Goal: Task Accomplishment & Management: Use online tool/utility

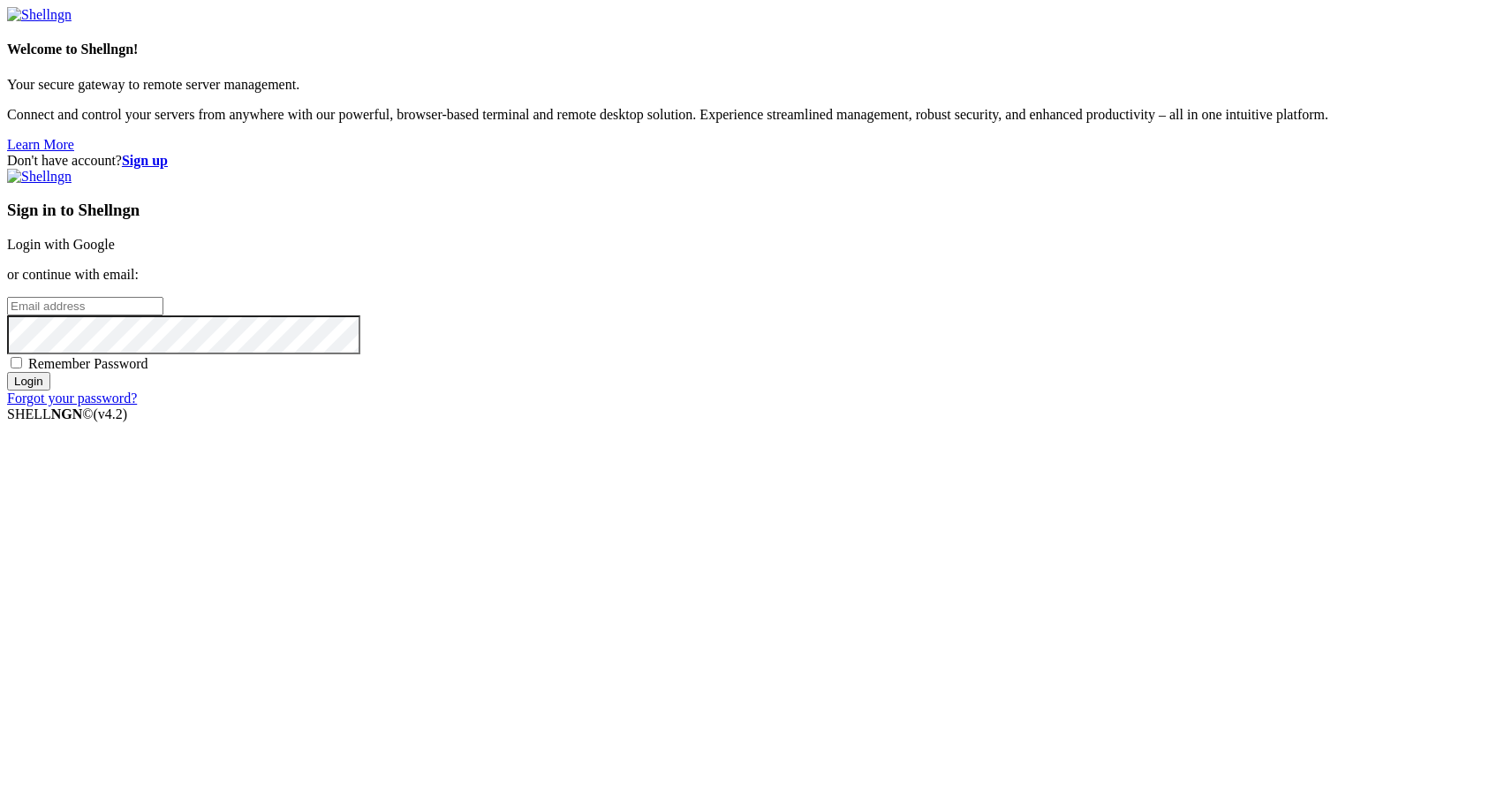
click at [115, 252] on link "Login with Google" at bounding box center [61, 244] width 108 height 15
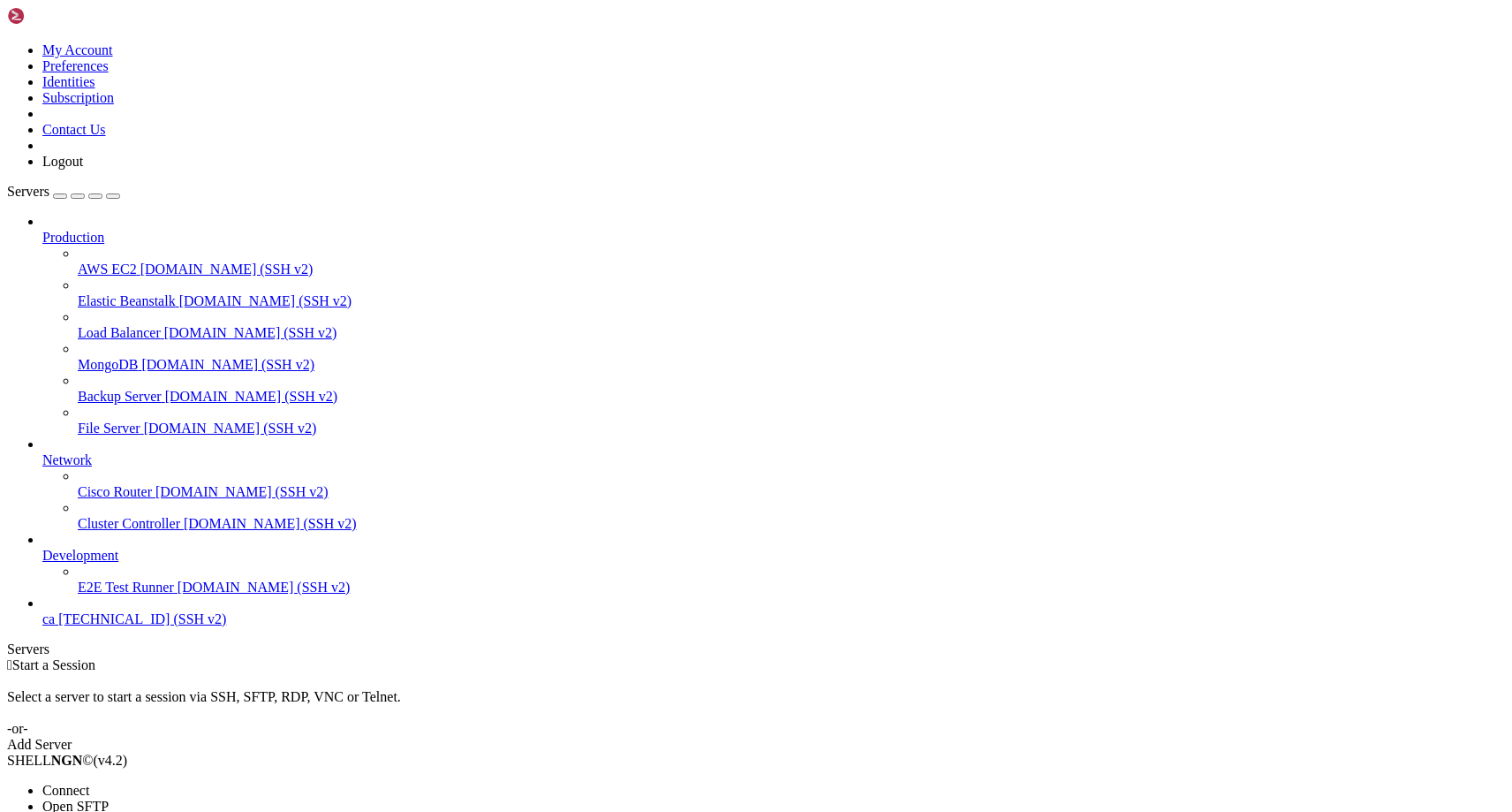
click at [203, 783] on li "Connect" at bounding box center [122, 790] width 161 height 16
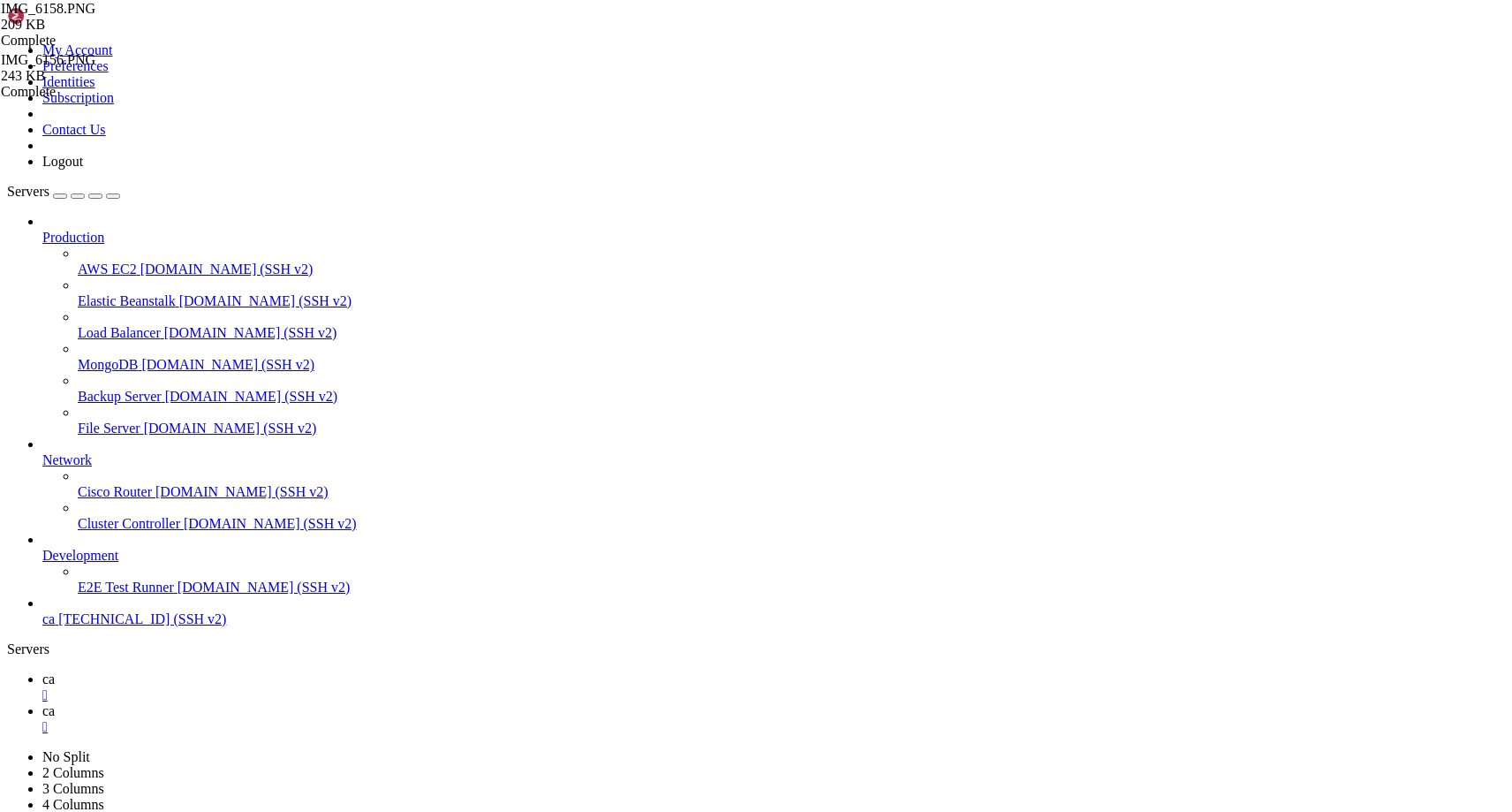
scroll to position [13, 0]
drag, startPoint x: 430, startPoint y: 1308, endPoint x: 31, endPoint y: 1310, distance: 399.0
copy x-row "https://caliwin.pro/slots/handle/casinomobule/{method}"
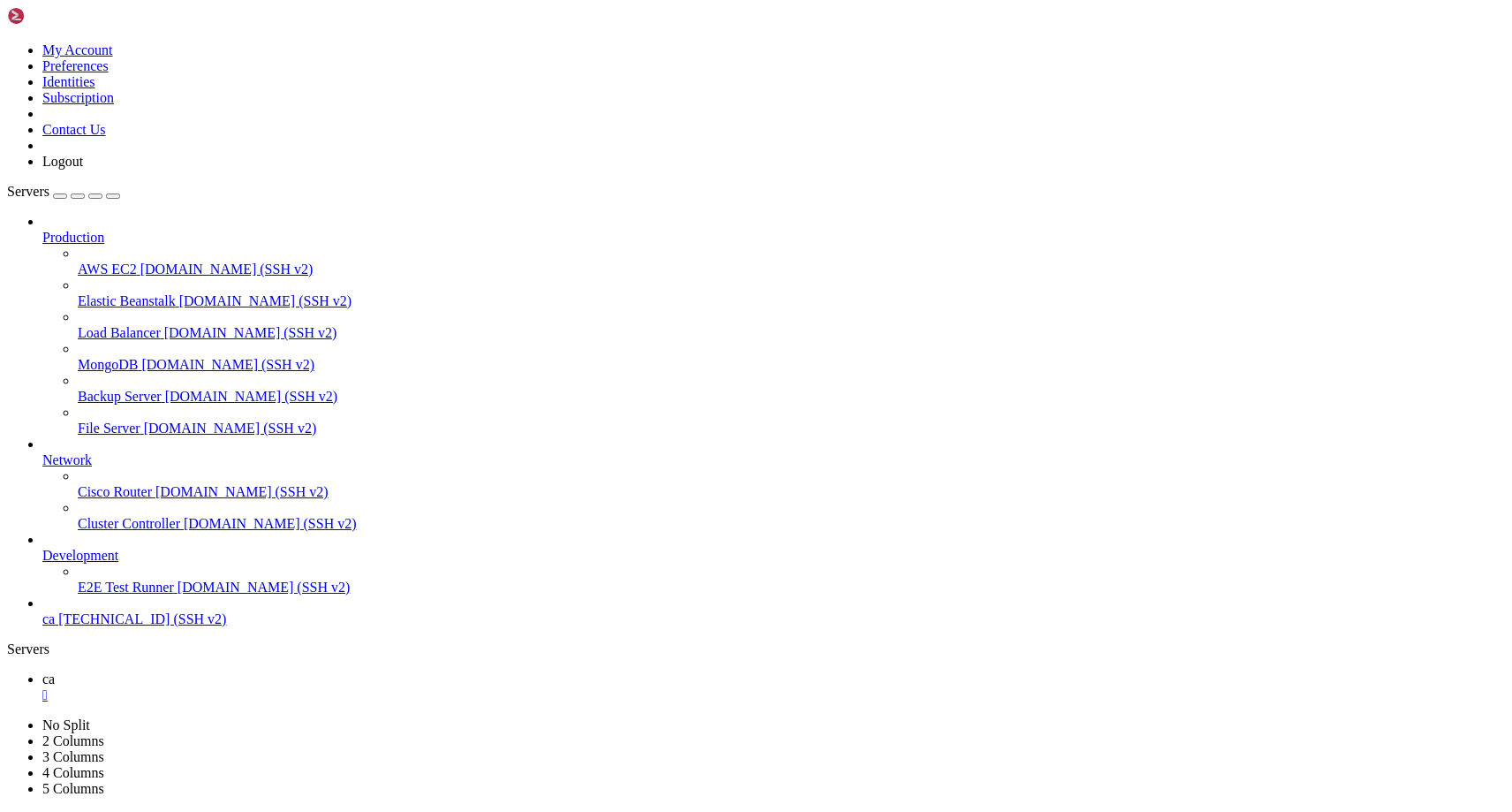
drag, startPoint x: 216, startPoint y: 1366, endPoint x: 32, endPoint y: 1367, distance: 184.0
copy x-row "https://caliwin.pro/slots"
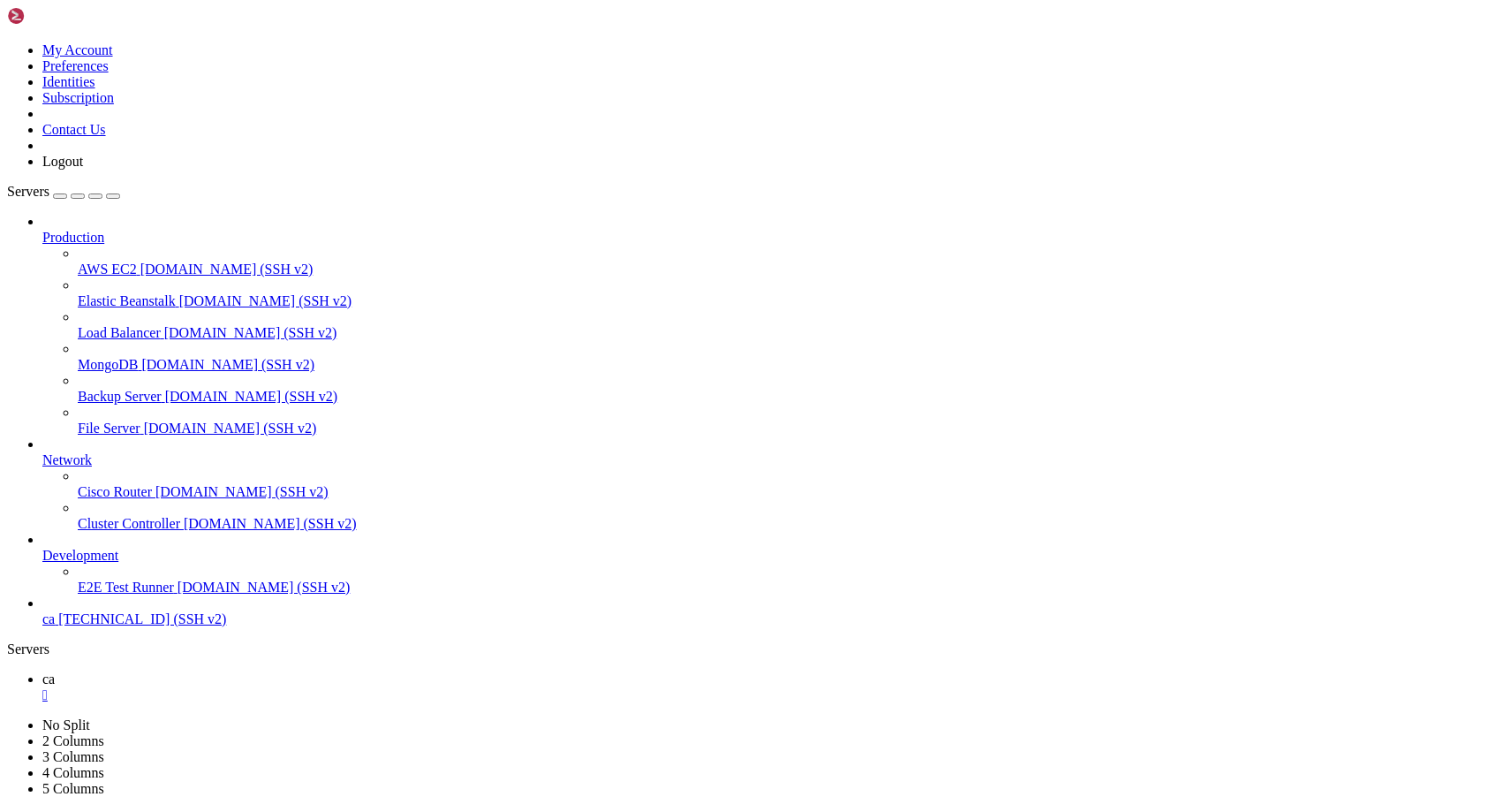
drag, startPoint x: 606, startPoint y: 1338, endPoint x: 704, endPoint y: 1335, distance: 98.0
drag, startPoint x: 704, startPoint y: 1335, endPoint x: 911, endPoint y: 1330, distance: 207.1
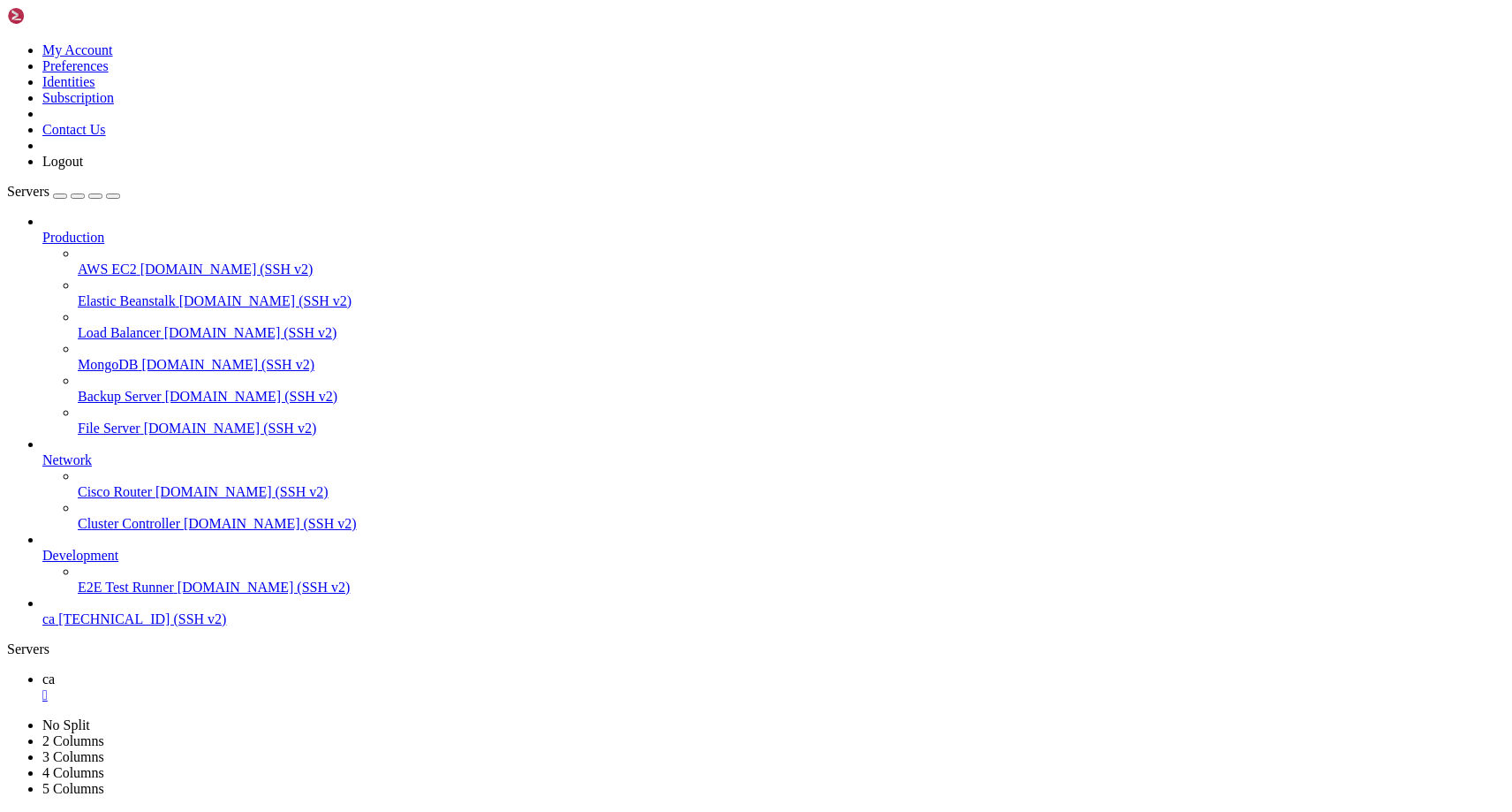
drag, startPoint x: 805, startPoint y: 1341, endPoint x: 623, endPoint y: 1342, distance: 182.0
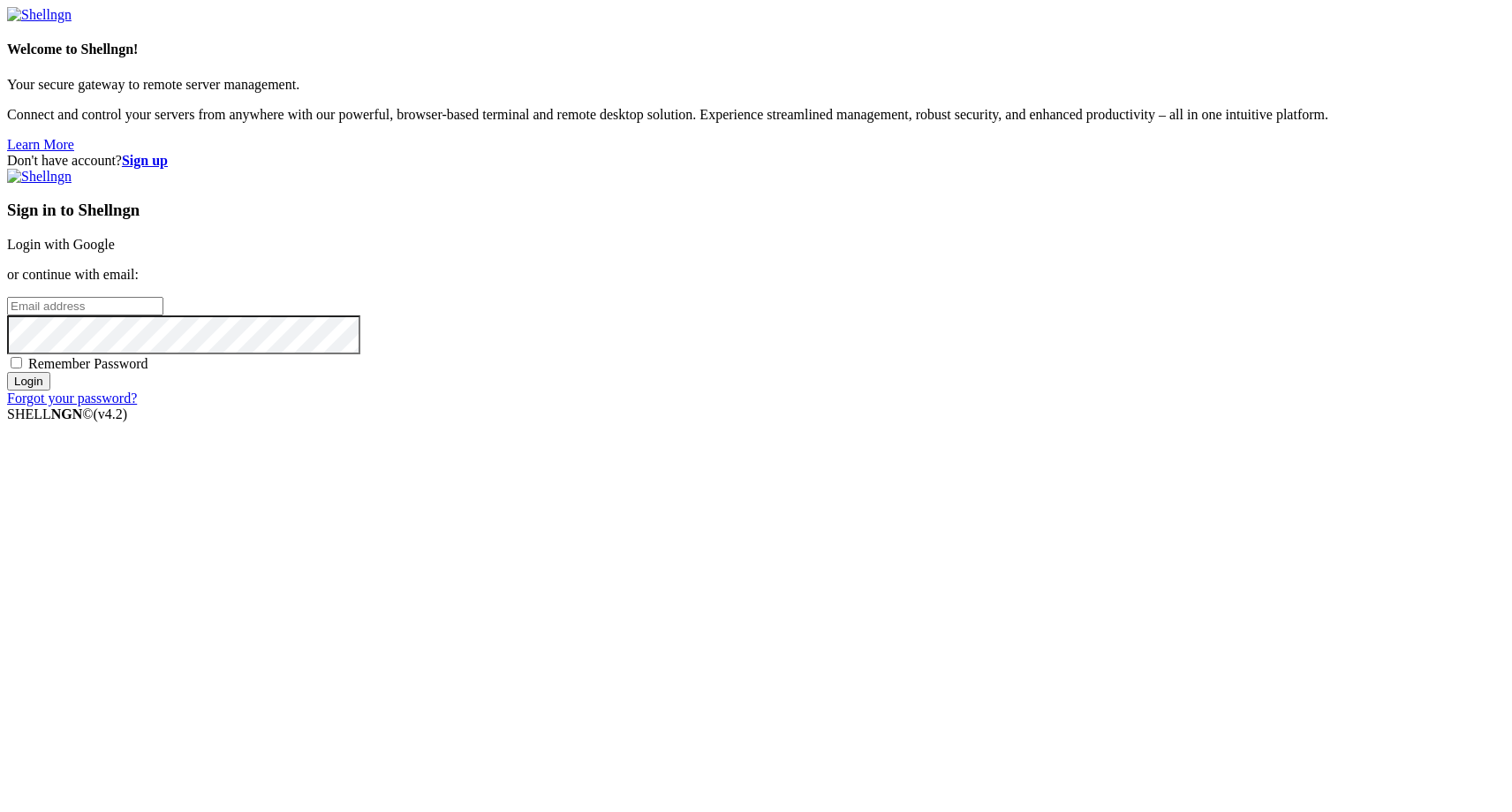
click at [115, 252] on link "Login with Google" at bounding box center [61, 244] width 108 height 15
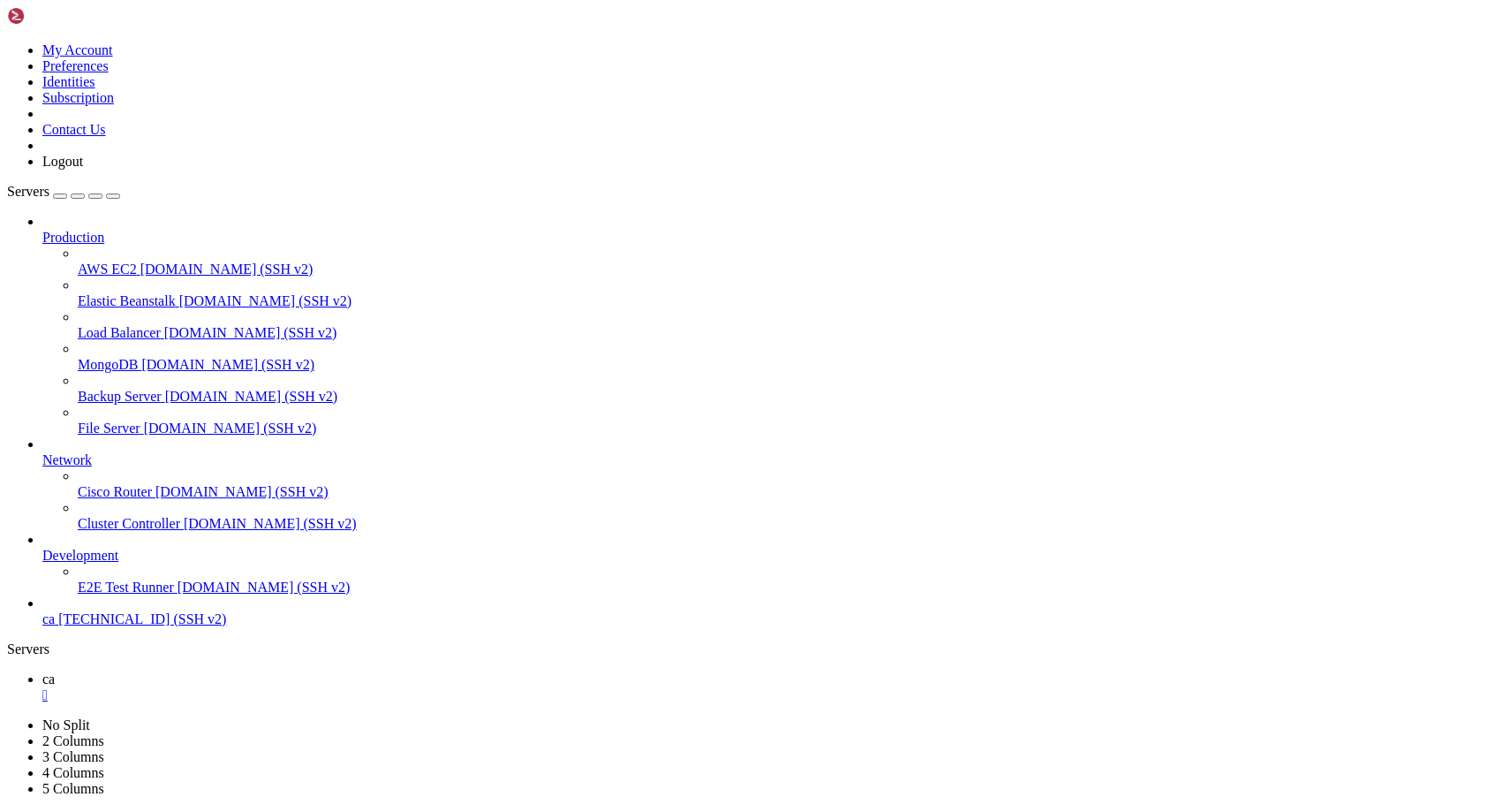
scroll to position [10884, 0]
drag, startPoint x: 309, startPoint y: 1350, endPoint x: 814, endPoint y: 1358, distance: 505.1
copy div "[URL][DOMAIN_NAME][DOMAIN_NAME][DOMAIN_NAME] game.alias=fruitcocktail2&currency…"
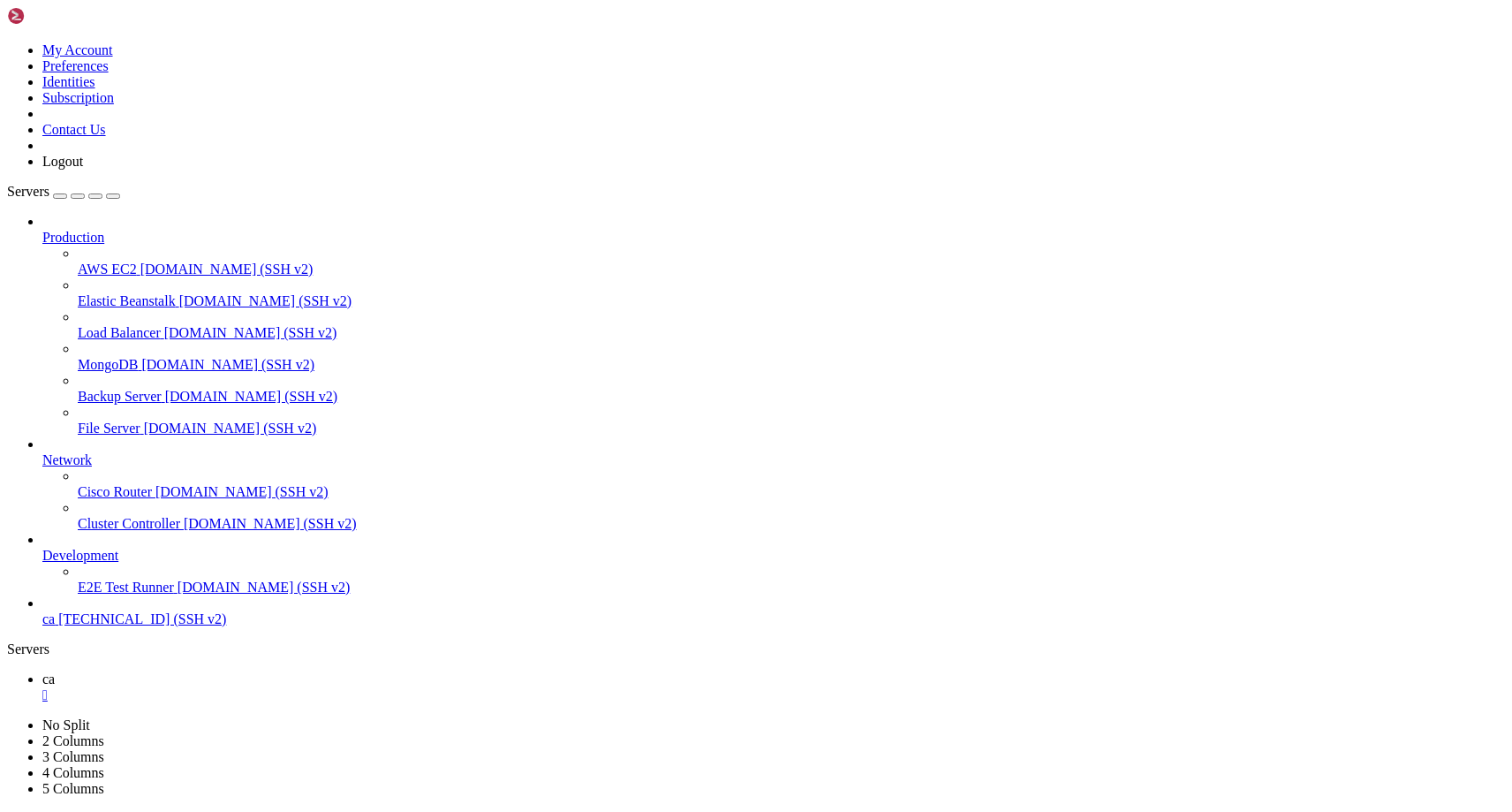
scroll to position [17171, 0]
drag, startPoint x: 31, startPoint y: 1438, endPoint x: 512, endPoint y: 1458, distance: 481.4
copy div "[URL][DOMAIN_NAME][DOMAIN_NAME][DOMAIN_NAME] _user_ 9&game.provider=igrosoft&ga…"
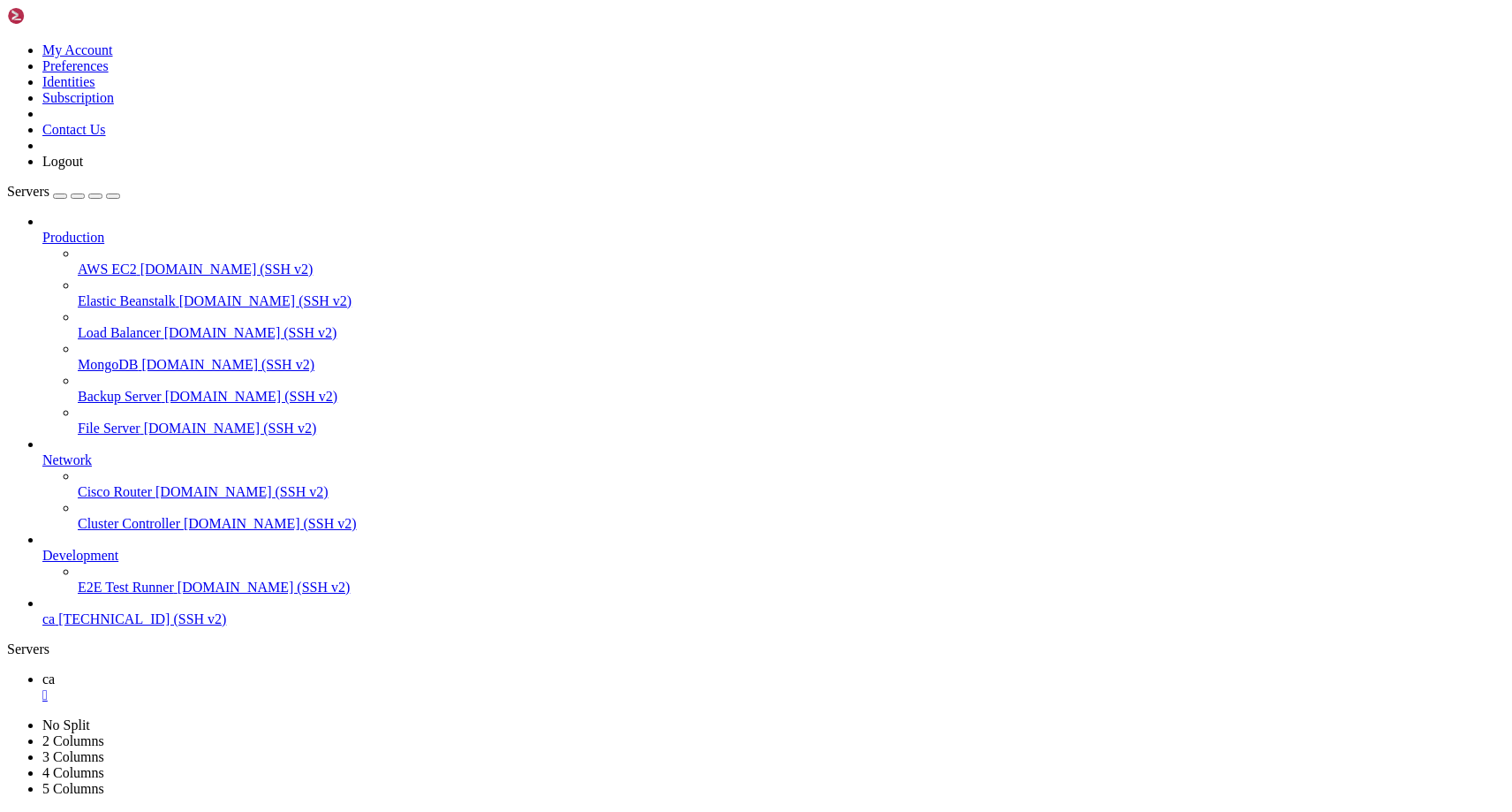
drag, startPoint x: 27, startPoint y: 1350, endPoint x: 705, endPoint y: 1385, distance: 678.9
copy div "{ "status" : 200 , "method" : "check.session" , "response" :{ "id_player" : 9 ,…"
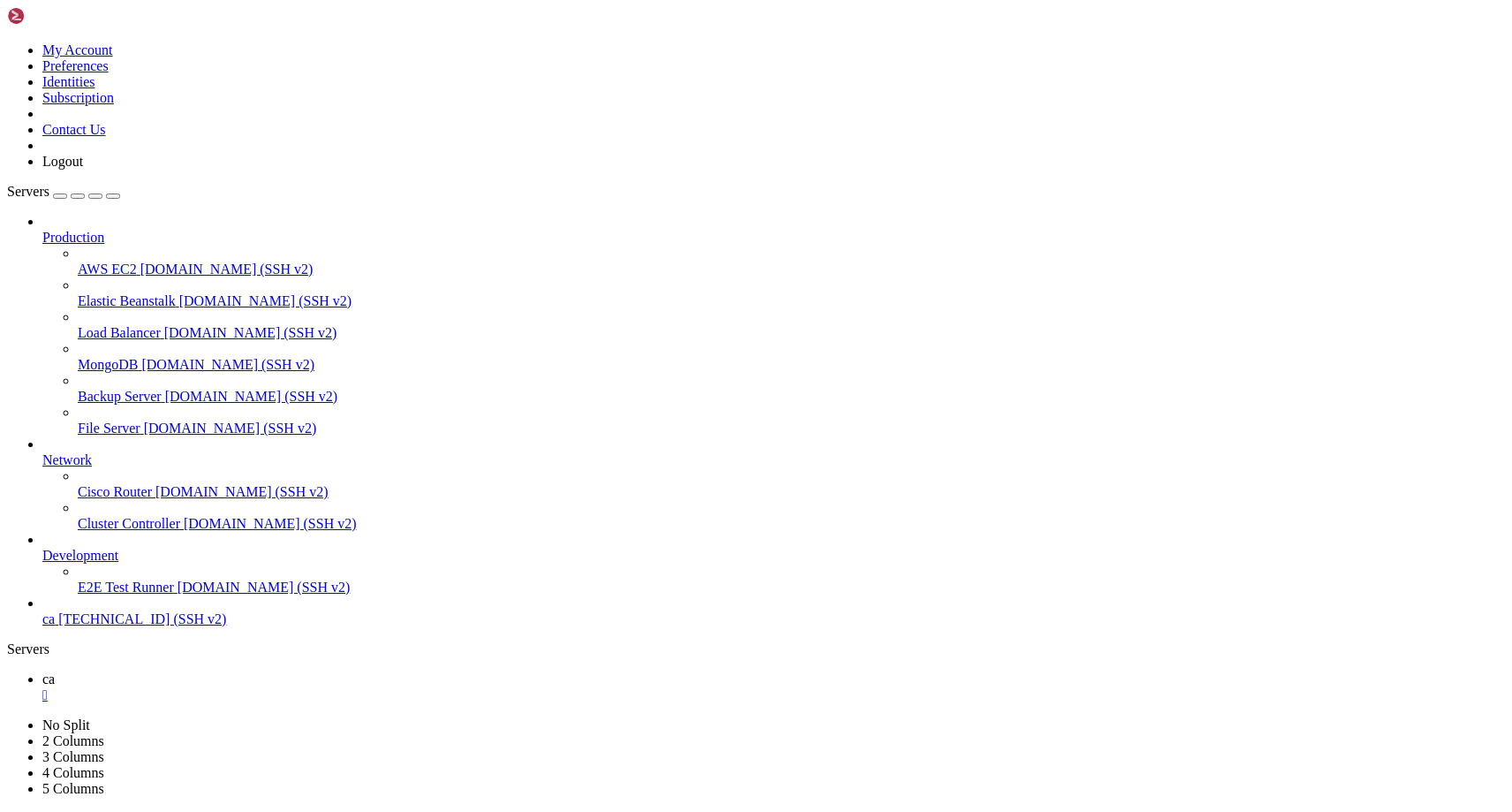
drag, startPoint x: 696, startPoint y: 1568, endPoint x: 773, endPoint y: 1567, distance: 77.0
drag, startPoint x: 749, startPoint y: 1550, endPoint x: 799, endPoint y: 1550, distance: 50.0
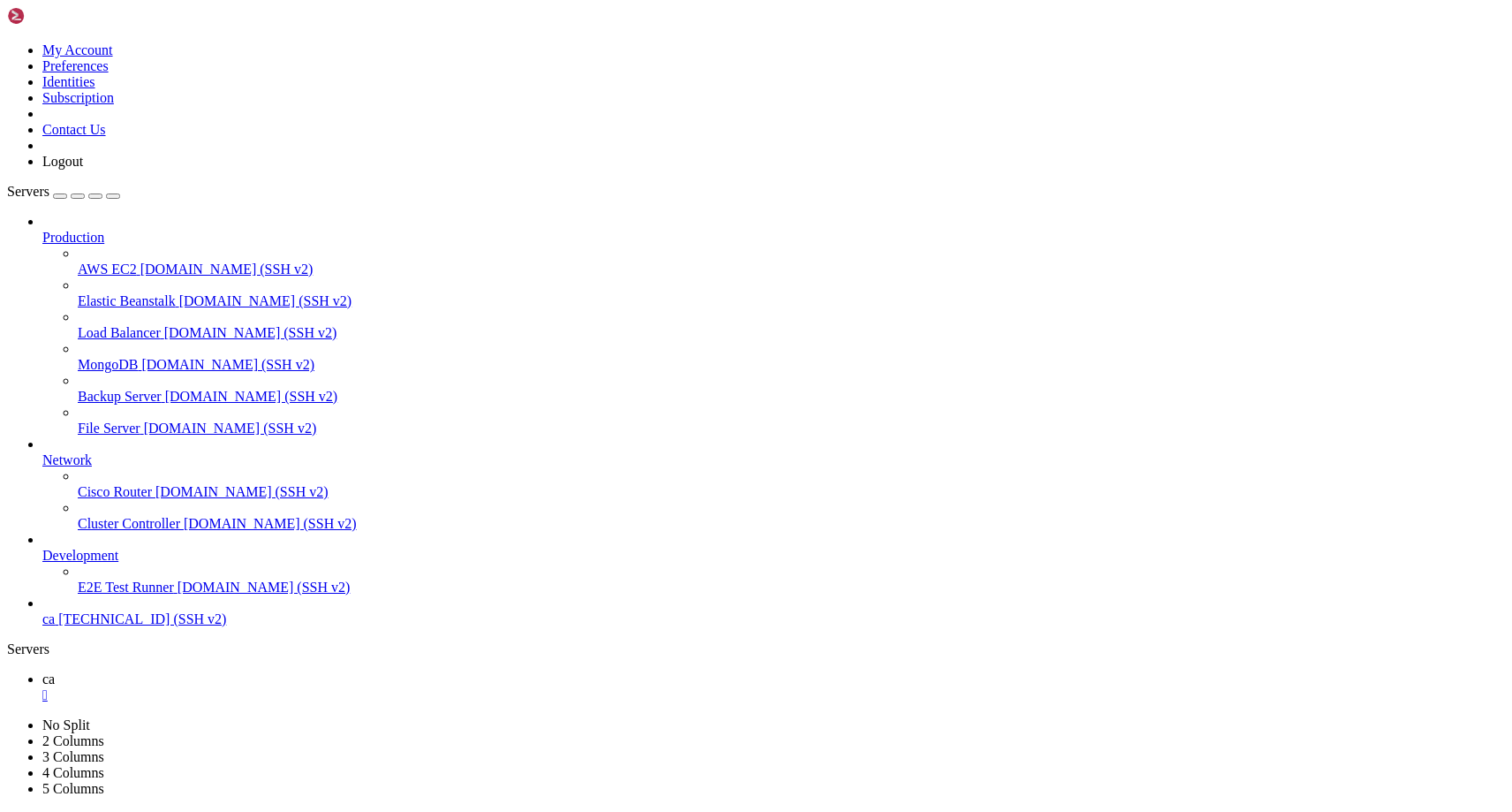
drag, startPoint x: 903, startPoint y: 1563, endPoint x: 863, endPoint y: 1525, distance: 55.2
drag, startPoint x: 863, startPoint y: 1525, endPoint x: 934, endPoint y: 1584, distance: 92.3
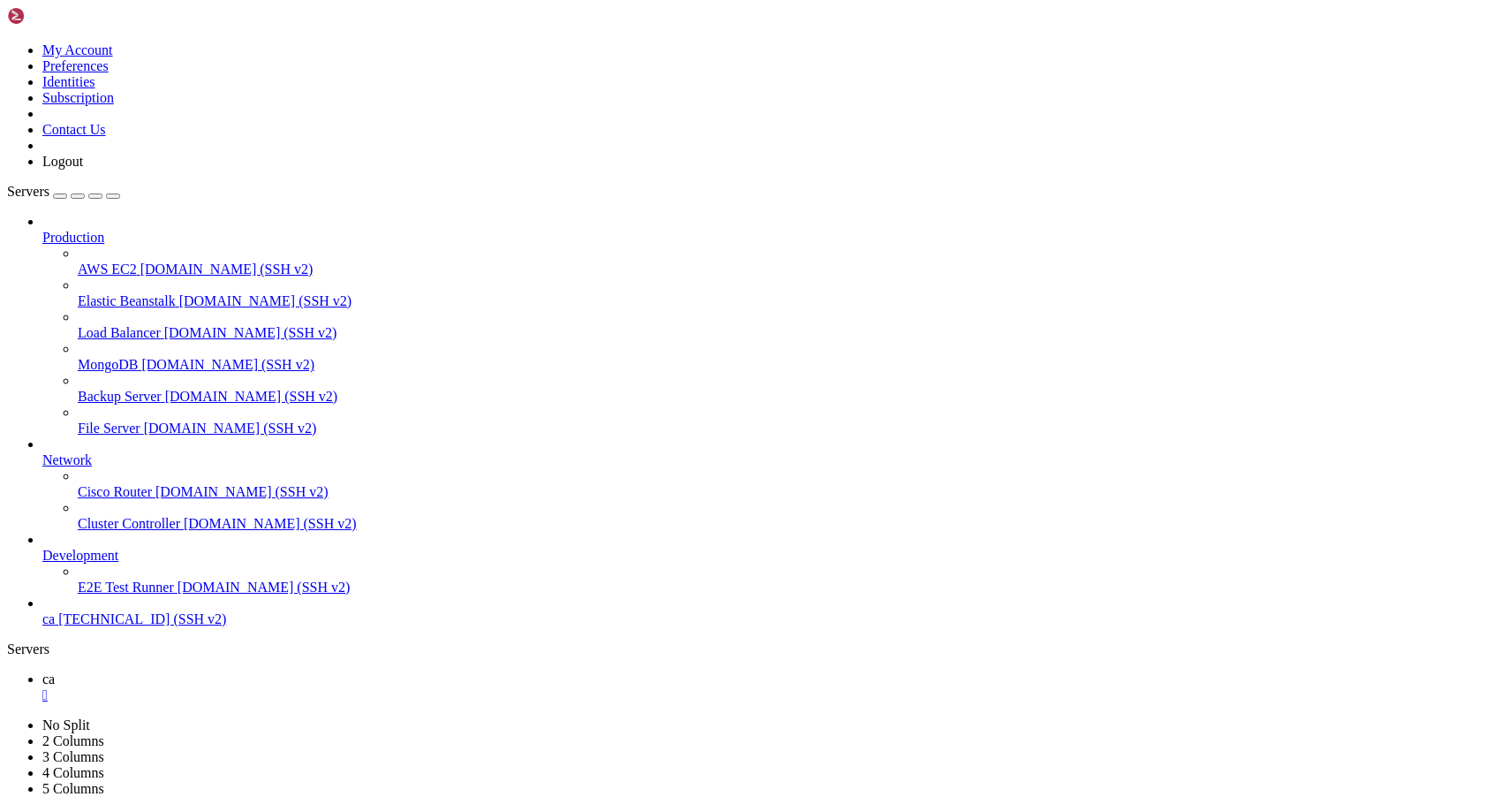
drag, startPoint x: 935, startPoint y: 1566, endPoint x: 836, endPoint y: 1458, distance: 146.5
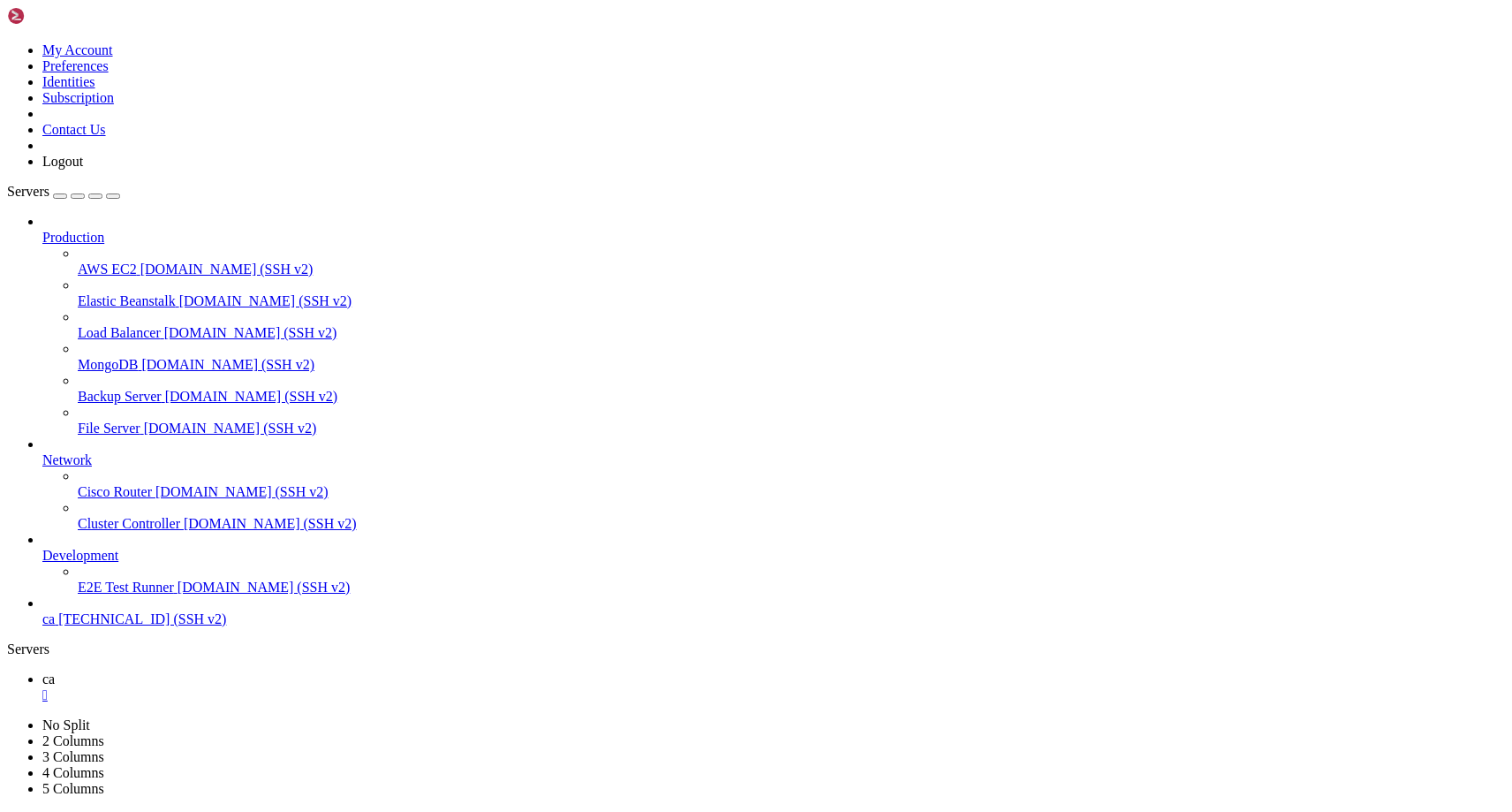
drag, startPoint x: 836, startPoint y: 1458, endPoint x: 923, endPoint y: 1563, distance: 136.4
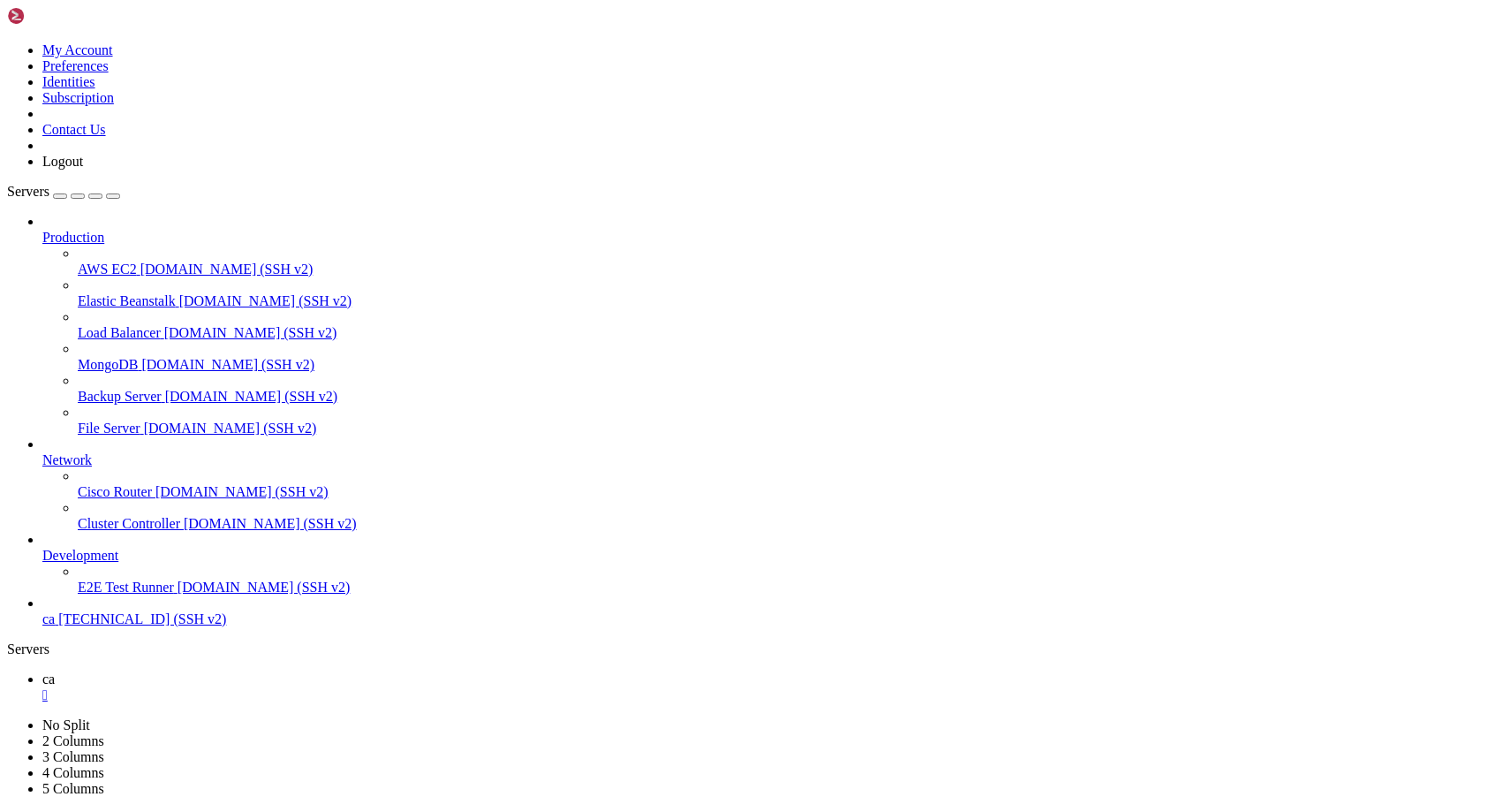
scroll to position [65643, 0]
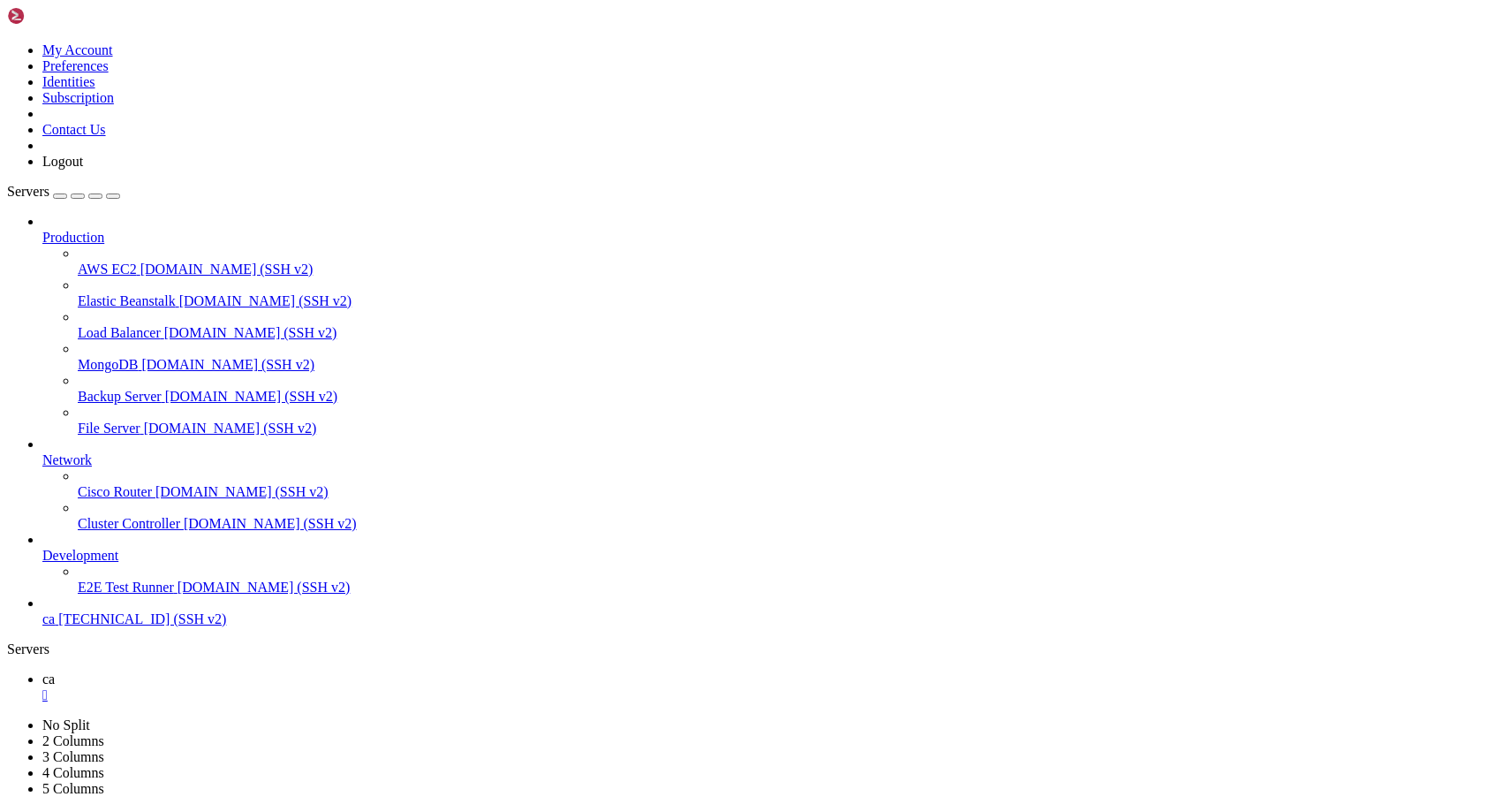
scroll to position [13, 0]
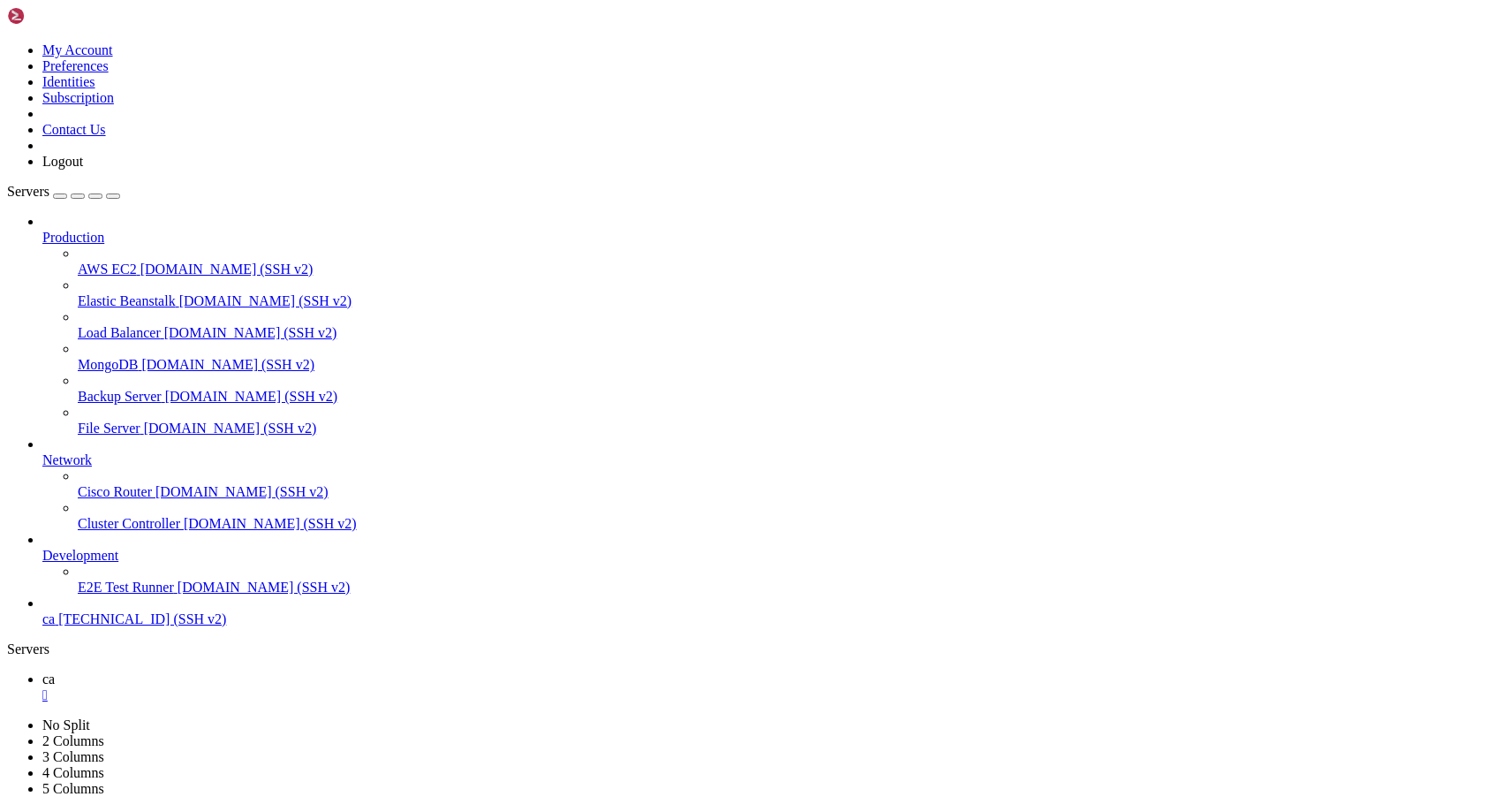
drag, startPoint x: 282, startPoint y: 1197, endPoint x: 272, endPoint y: 1239, distance: 43.2
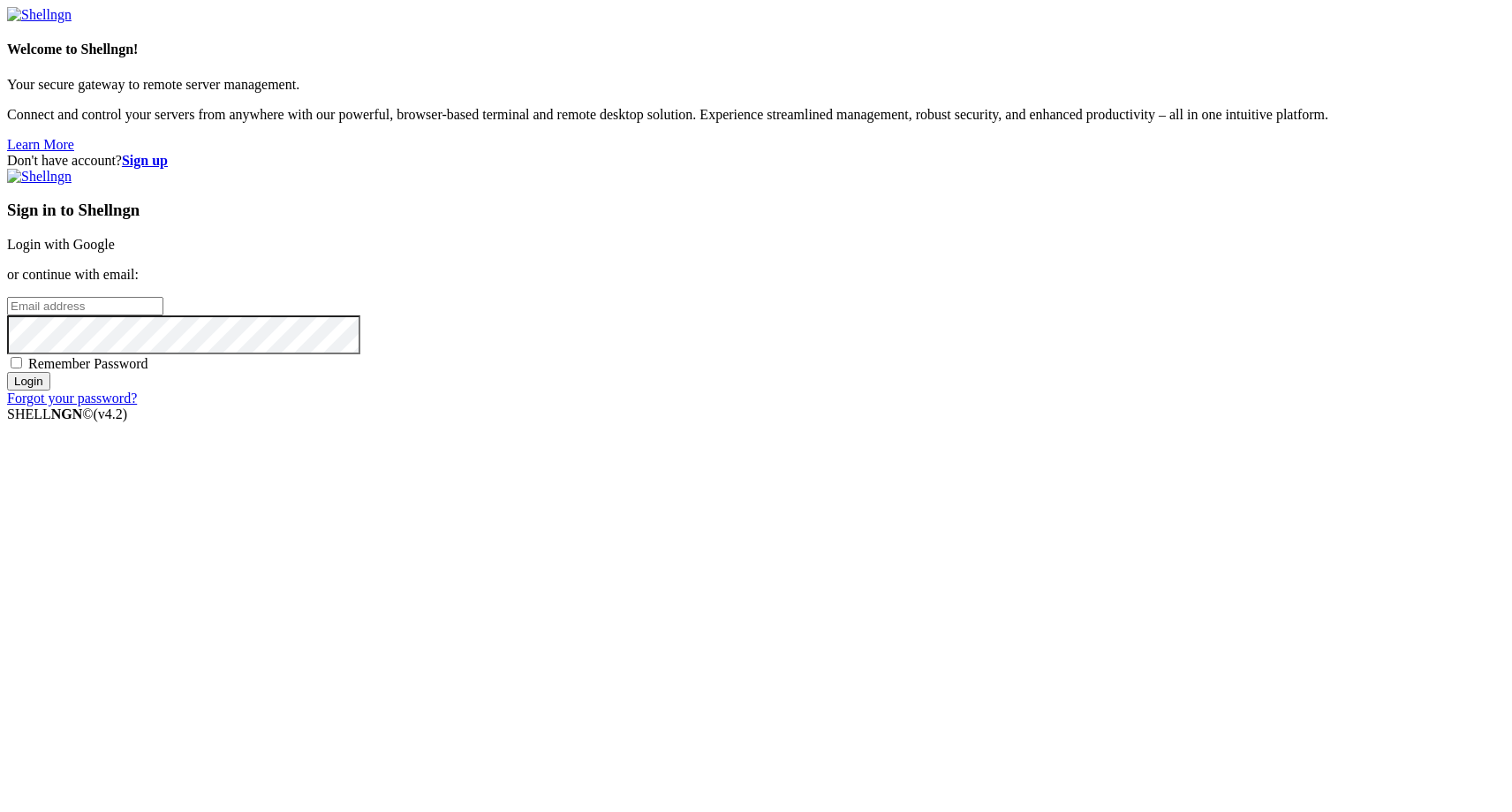
click at [115, 252] on link "Login with Google" at bounding box center [61, 244] width 108 height 15
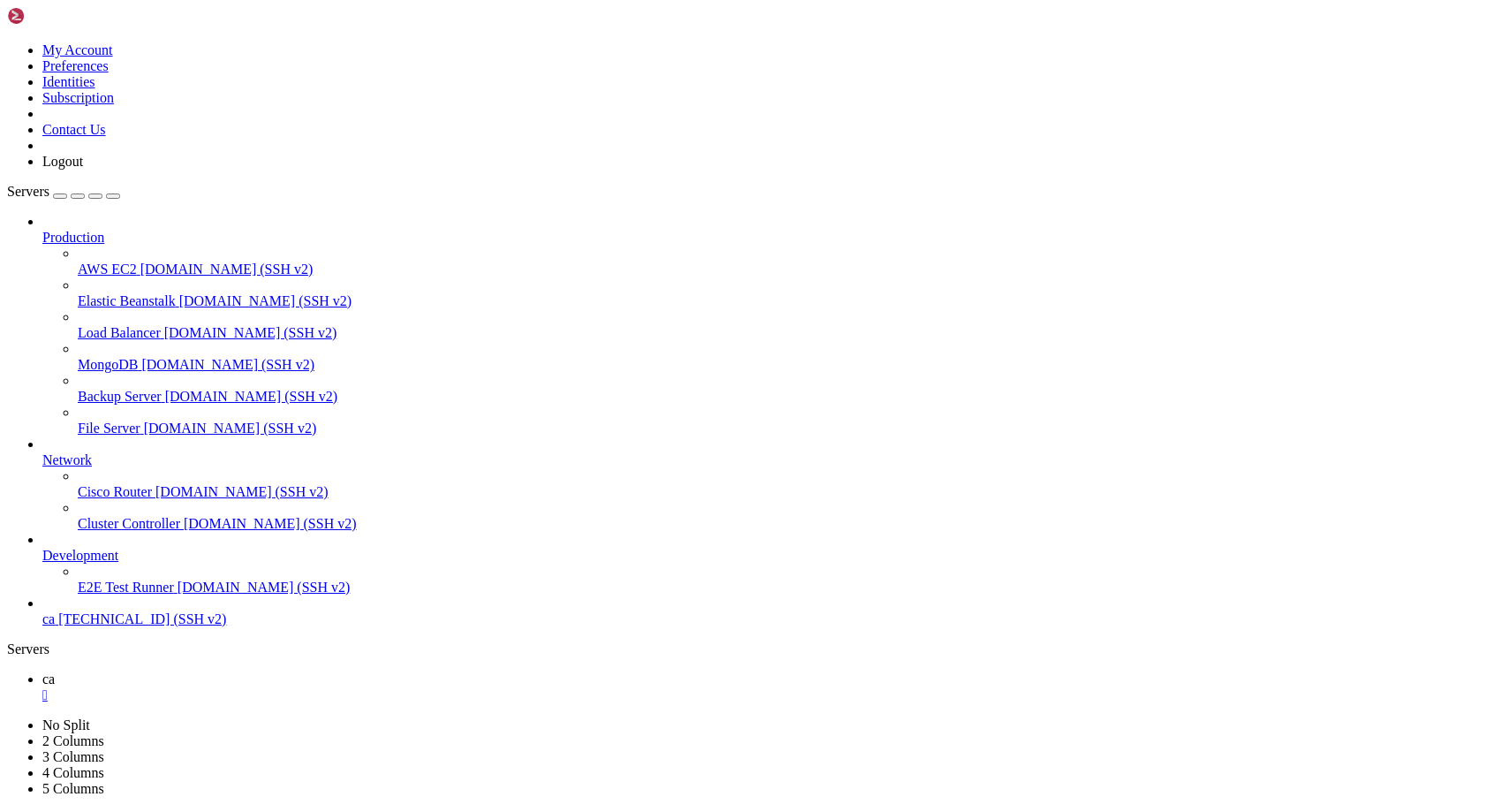
scroll to position [247905, 0]
click at [275, 687] on div "" at bounding box center [773, 694] width 1462 height 16
click at [55, 626] on span "ca" at bounding box center [48, 619] width 12 height 15
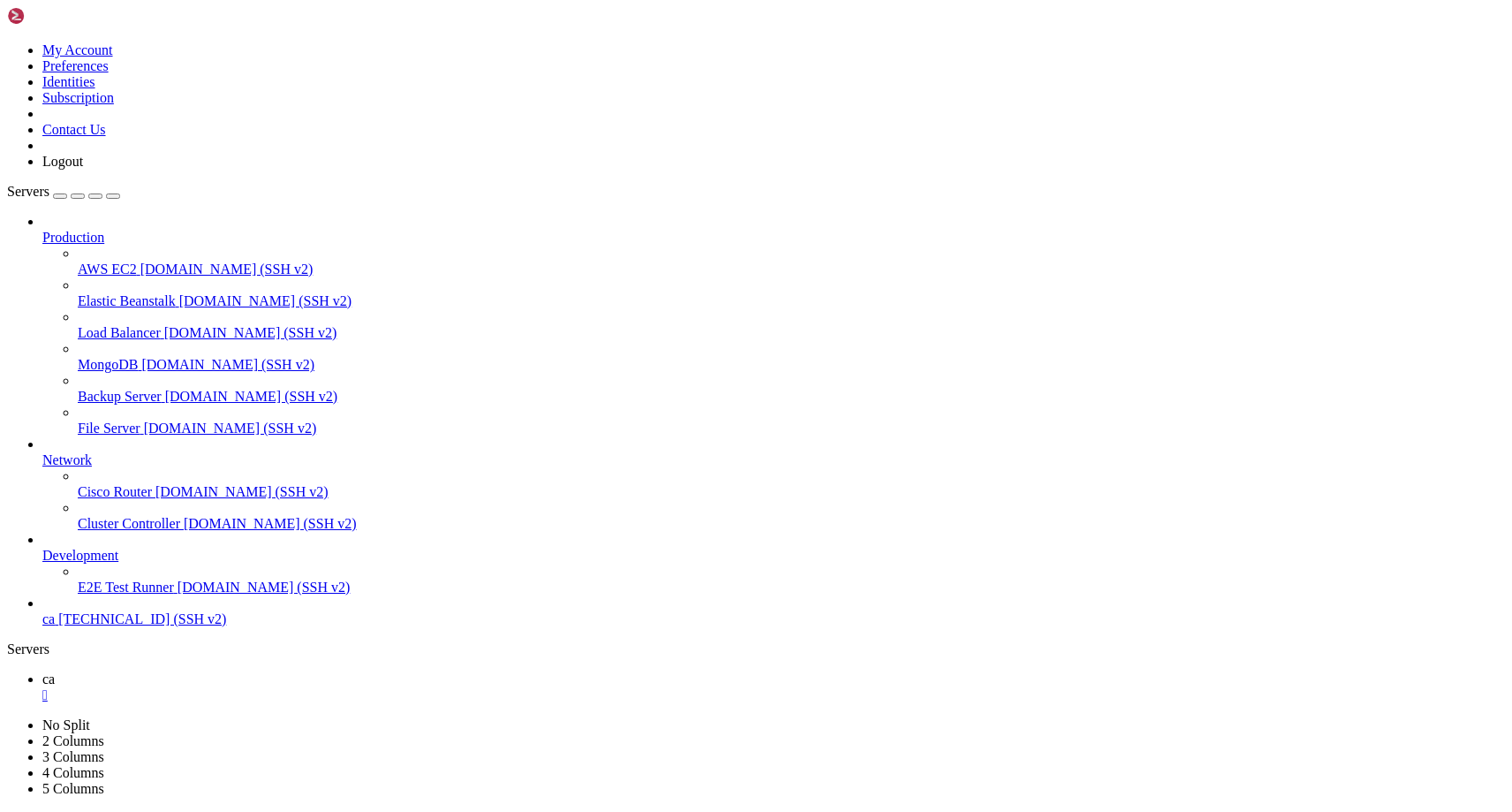
scroll to position [26452, 0]
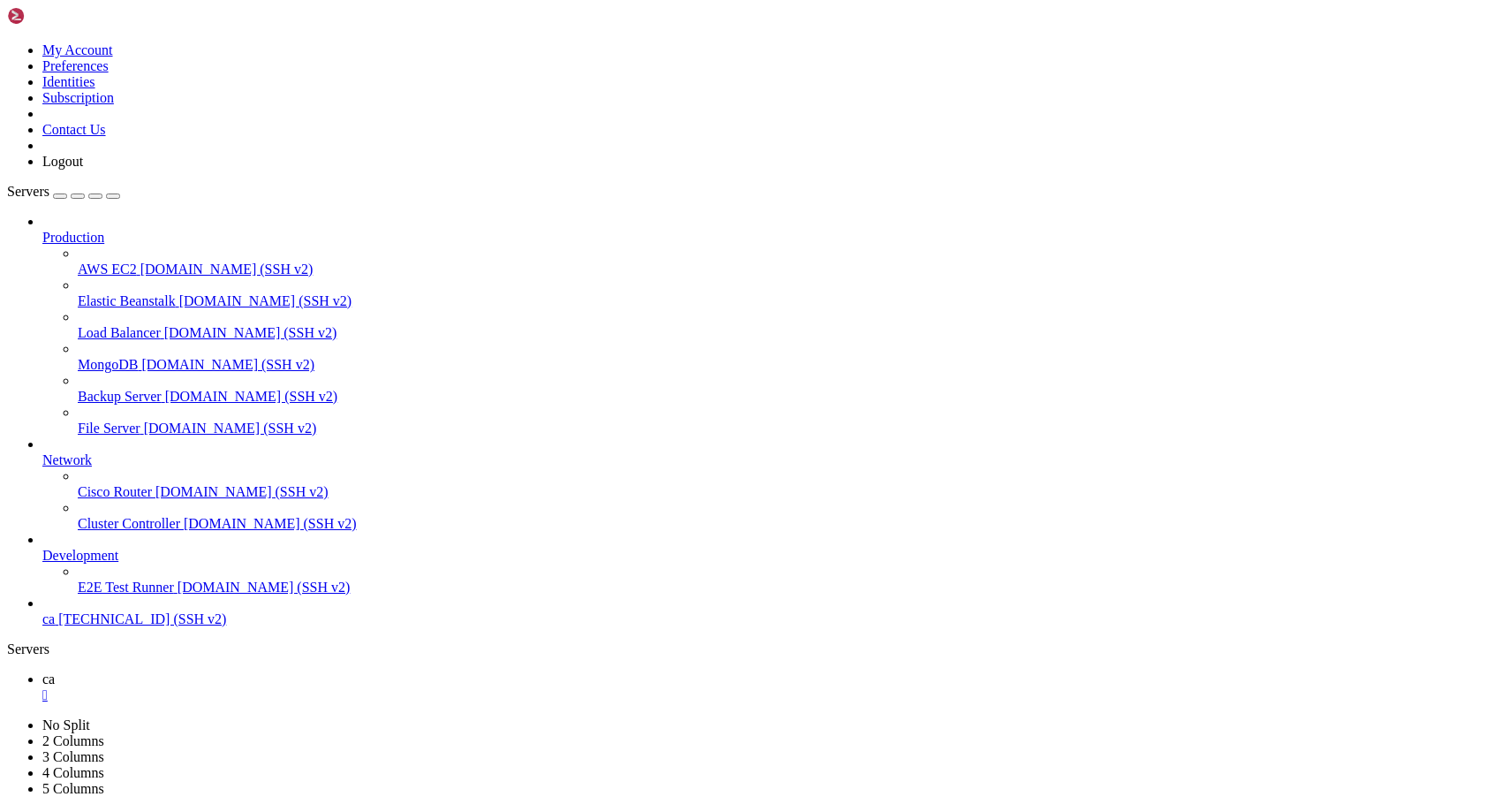
click at [284, 687] on div "" at bounding box center [773, 694] width 1462 height 16
click at [55, 626] on span "ca" at bounding box center [48, 619] width 12 height 15
paste textarea "[vue-router] Duplicate named routes definition: { name: "slots", path: "/slots/…"
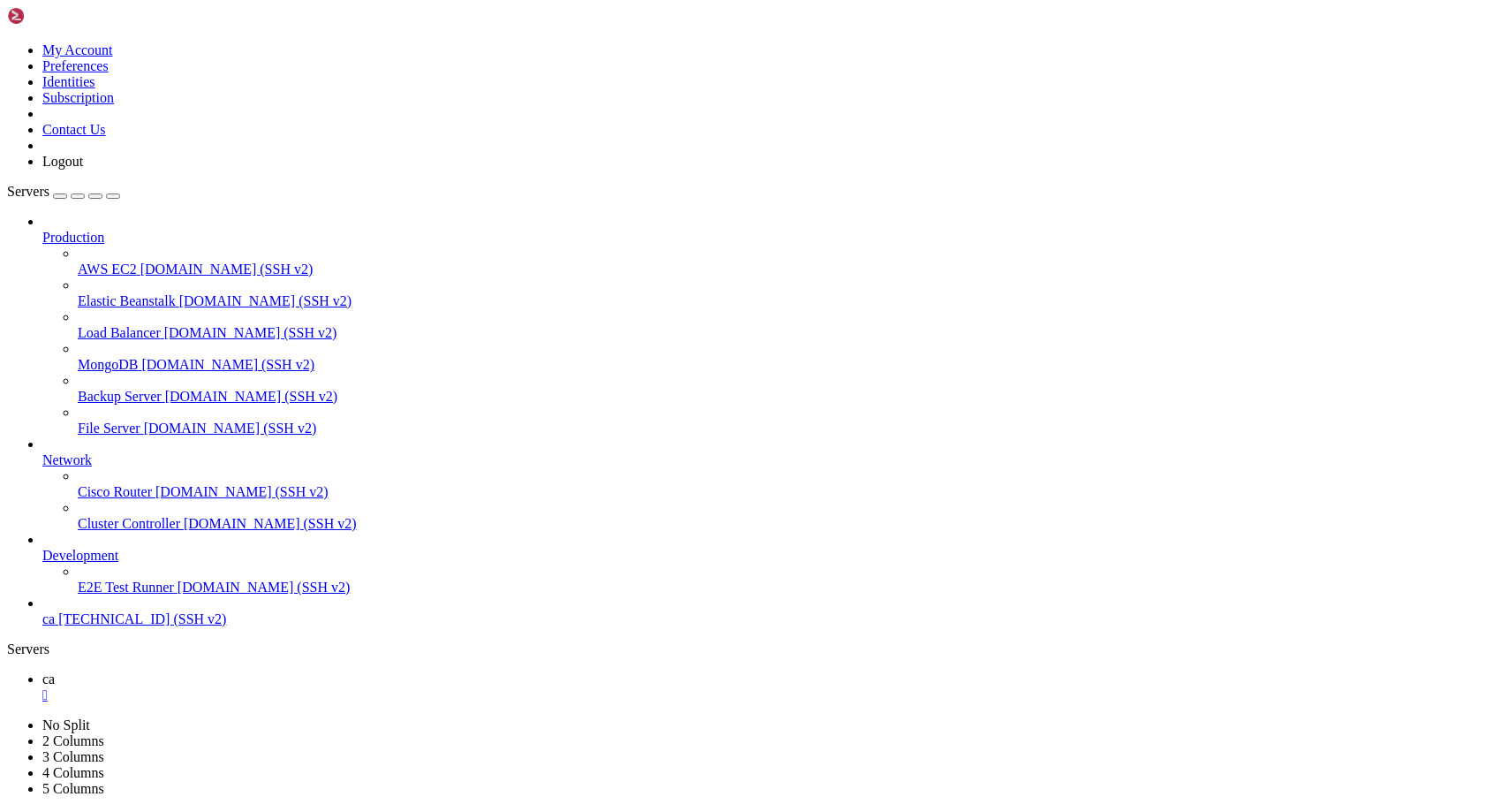
type textarea "[vue-router] Duplicate named routes definition: { name: "slots", path: "/slots/…"
paste textarea "[vue-router] Duplicate named routes definition: { name: "slots", path: "/slots/…"
type textarea "[vue-router] Duplicate named routes definition: { name: "slots", path: "/slots/…"
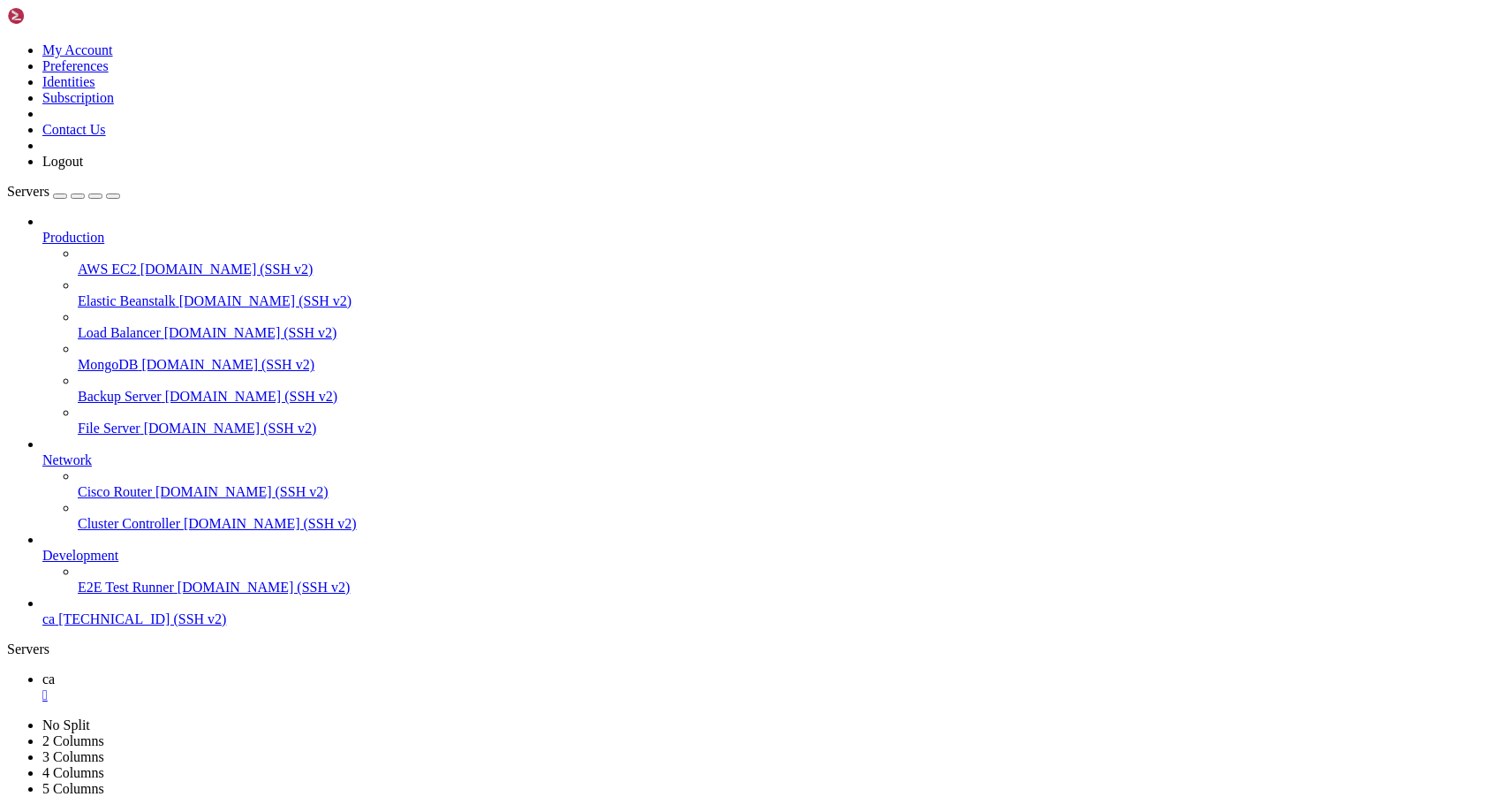
scroll to position [63808, 0]
drag, startPoint x: 305, startPoint y: 1628, endPoint x: 38, endPoint y: 1614, distance: 267.4
copy div "еперь улучши дизайн этой игры чтобы гуд и с компа и с телефона было https://cal…"
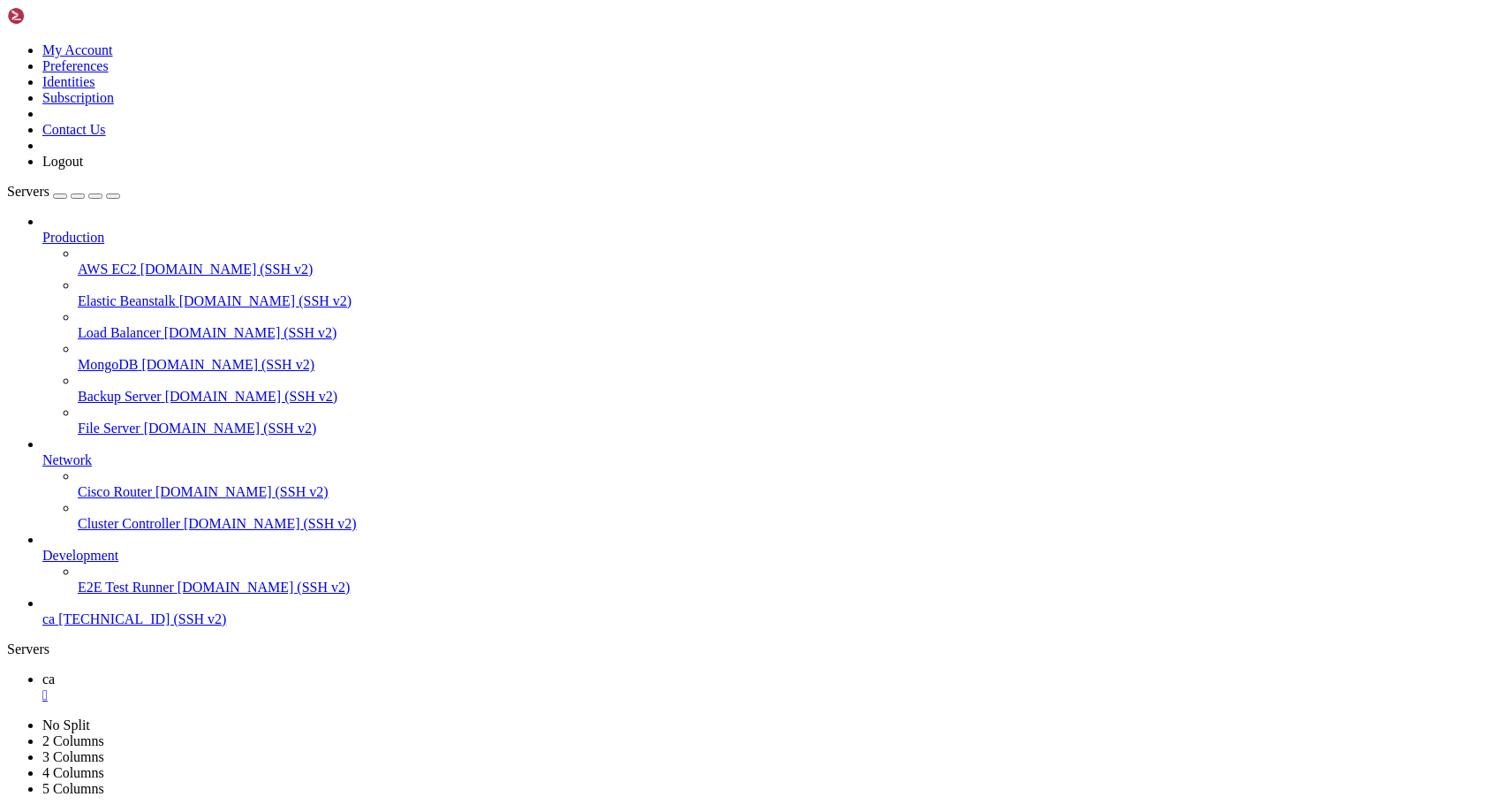
click at [278, 687] on div "" at bounding box center [773, 694] width 1462 height 16
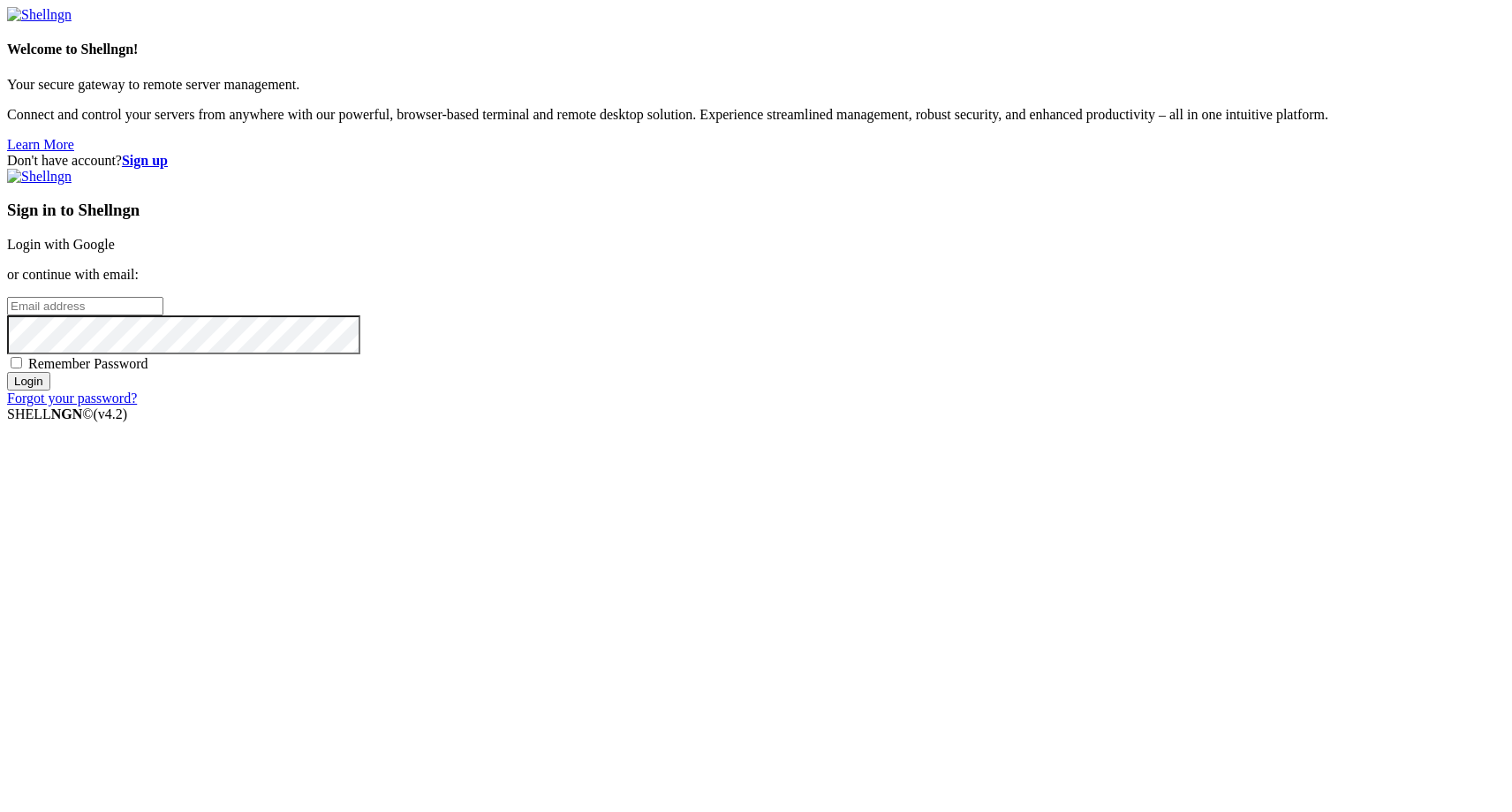
click at [115, 252] on link "Login with Google" at bounding box center [61, 244] width 108 height 15
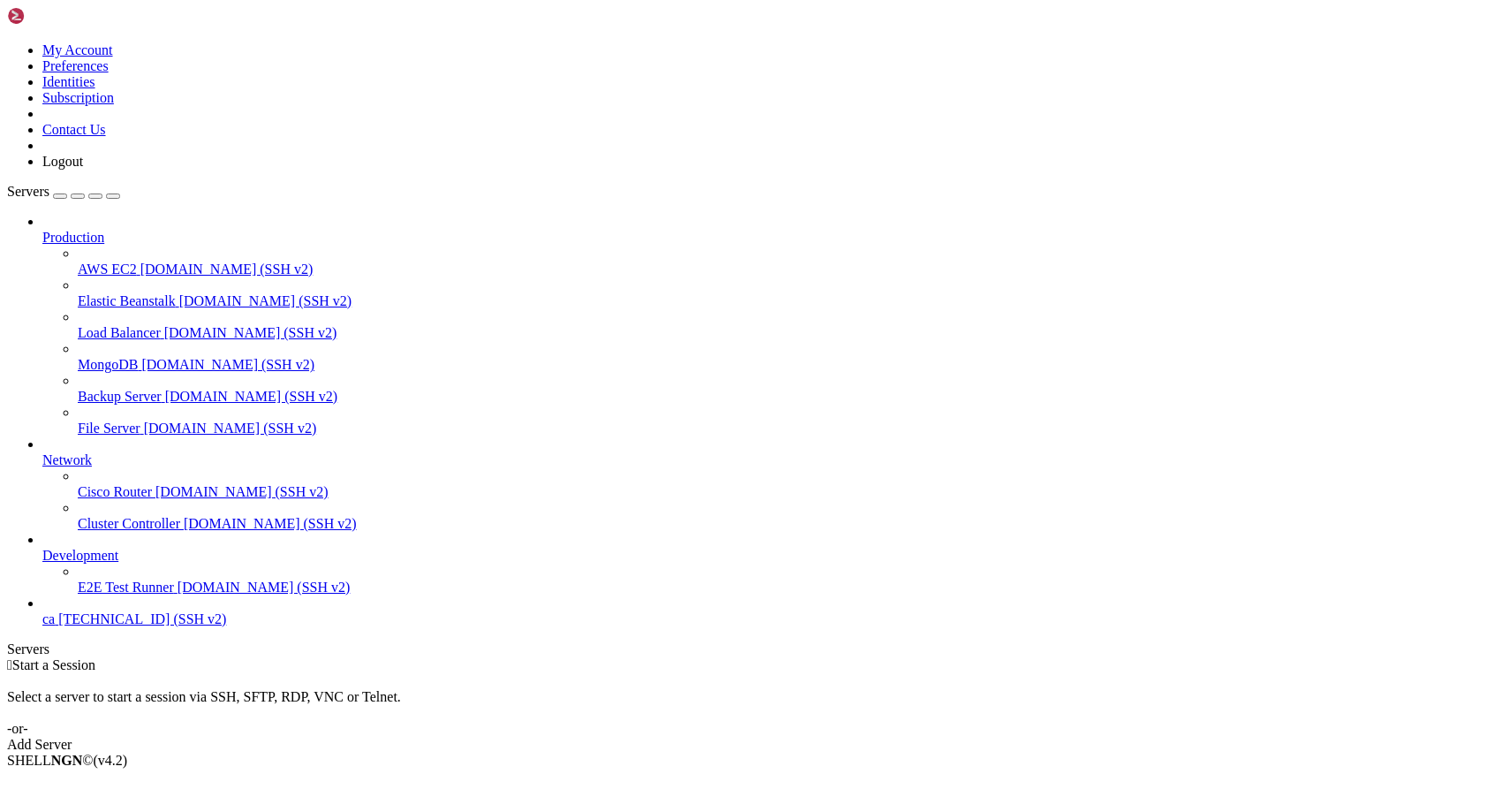
click at [167, 626] on span "[TECHNICAL_ID] (SSH v2)" at bounding box center [142, 619] width 167 height 15
